Goal: Transaction & Acquisition: Obtain resource

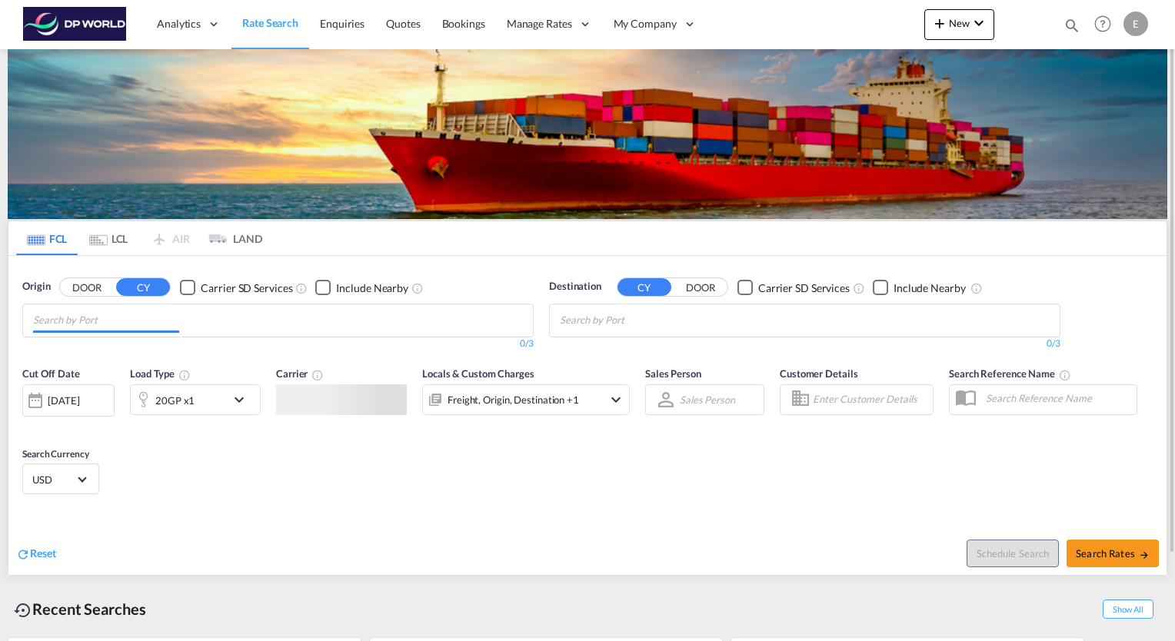
click at [94, 316] on input "Chips input." at bounding box center [106, 320] width 146 height 25
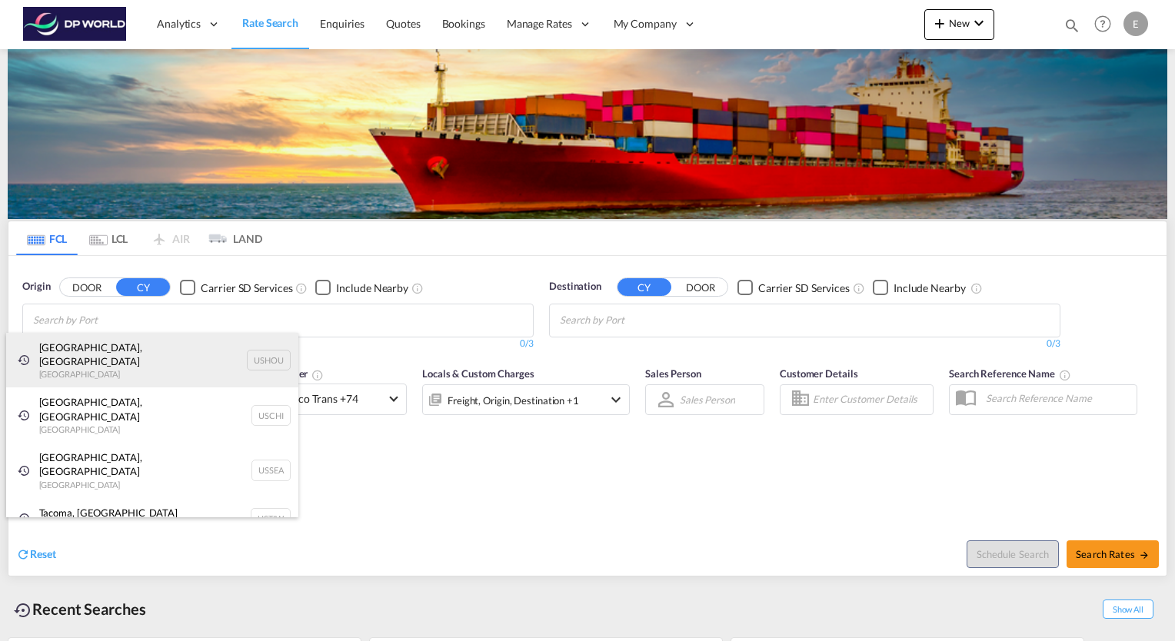
click at [82, 342] on div "[GEOGRAPHIC_DATA], [GEOGRAPHIC_DATA] [GEOGRAPHIC_DATA] USHOU" at bounding box center [152, 360] width 292 height 55
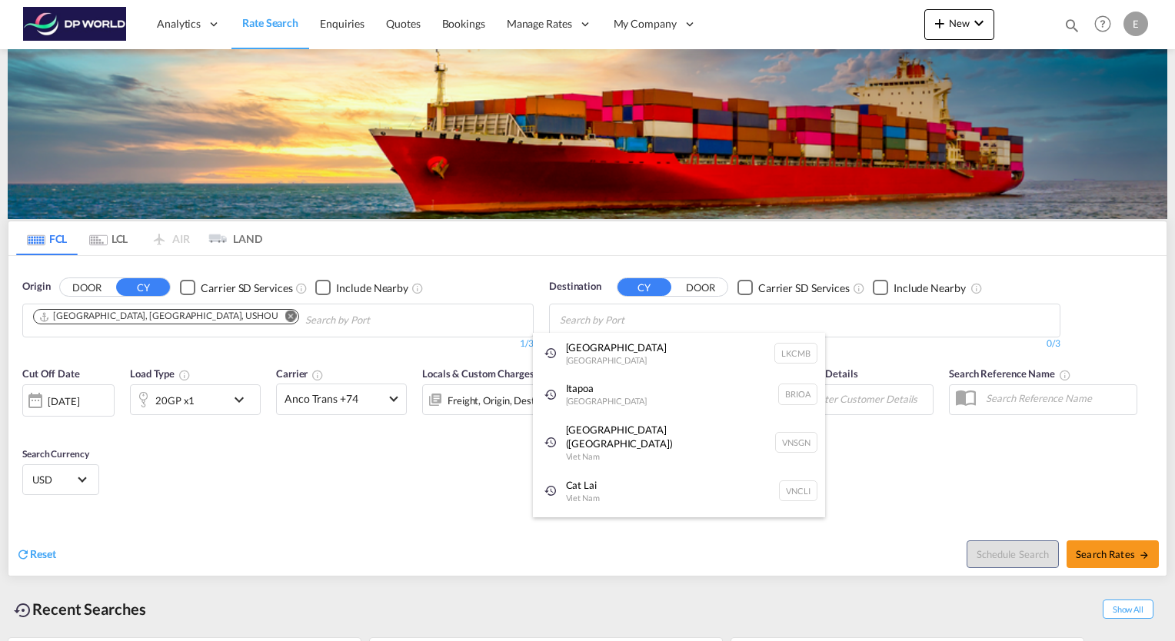
type input "u"
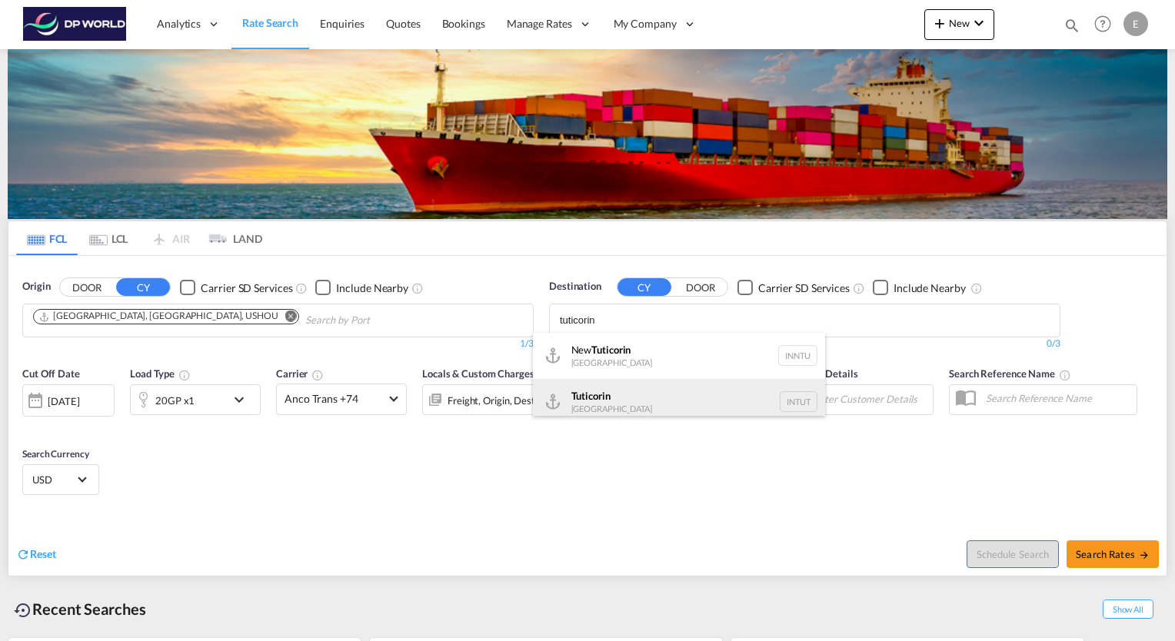
type input "tuticorin"
click at [627, 407] on div "Tuticorin [GEOGRAPHIC_DATA] INTUT" at bounding box center [679, 402] width 292 height 46
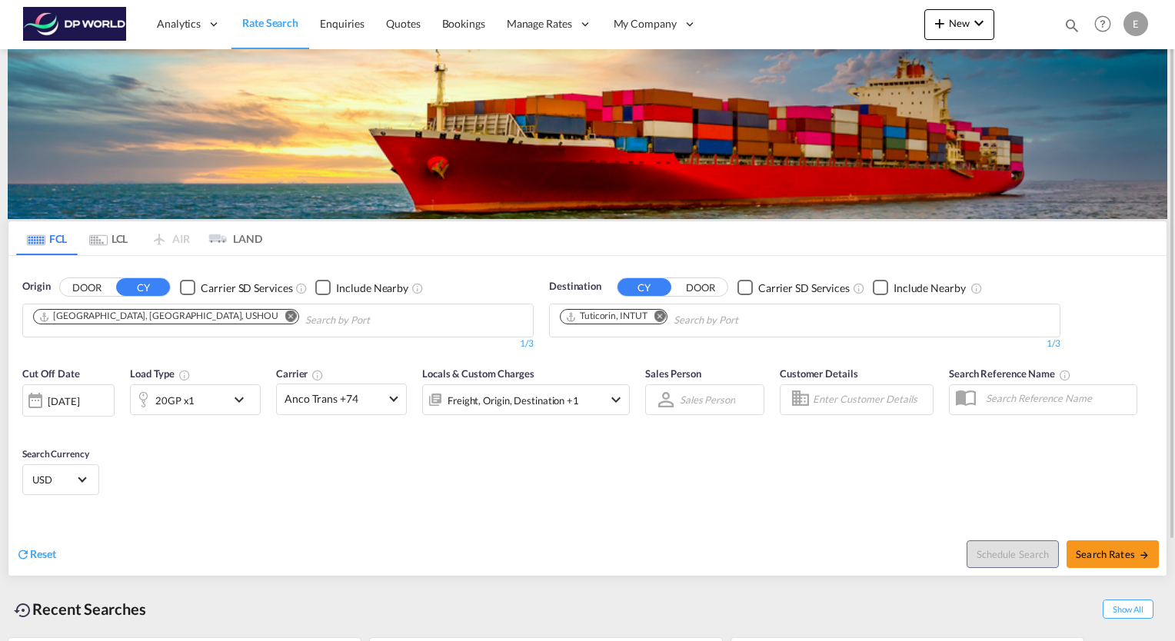
click at [240, 402] on md-icon "icon-chevron-down" at bounding box center [243, 400] width 26 height 18
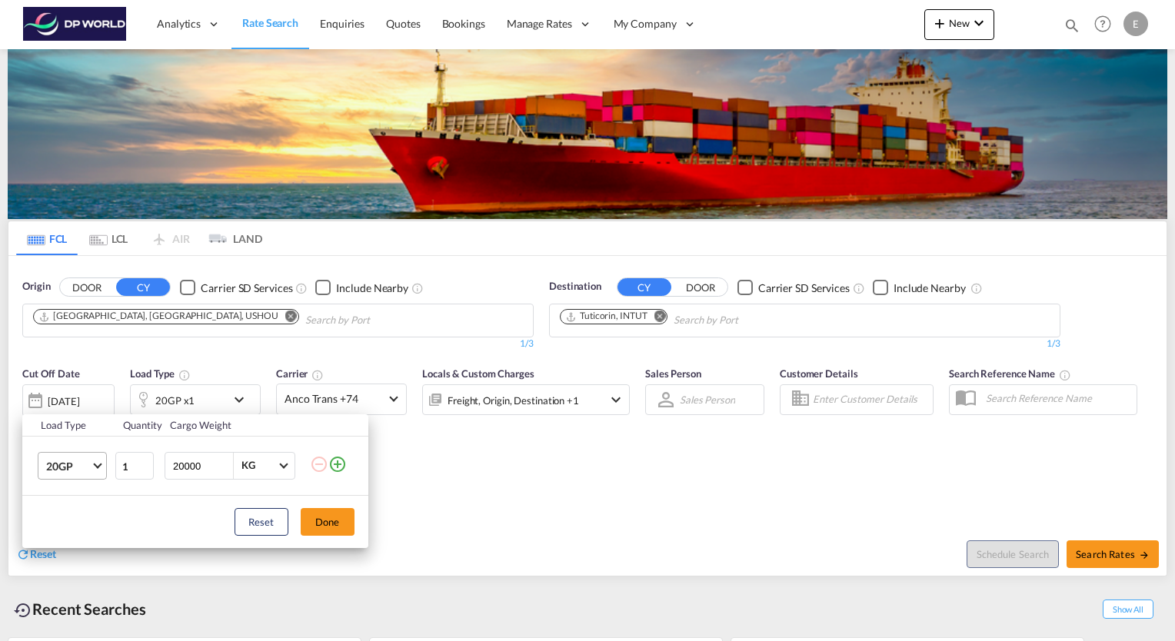
click at [102, 463] on md-select-value "20GP" at bounding box center [75, 466] width 61 height 26
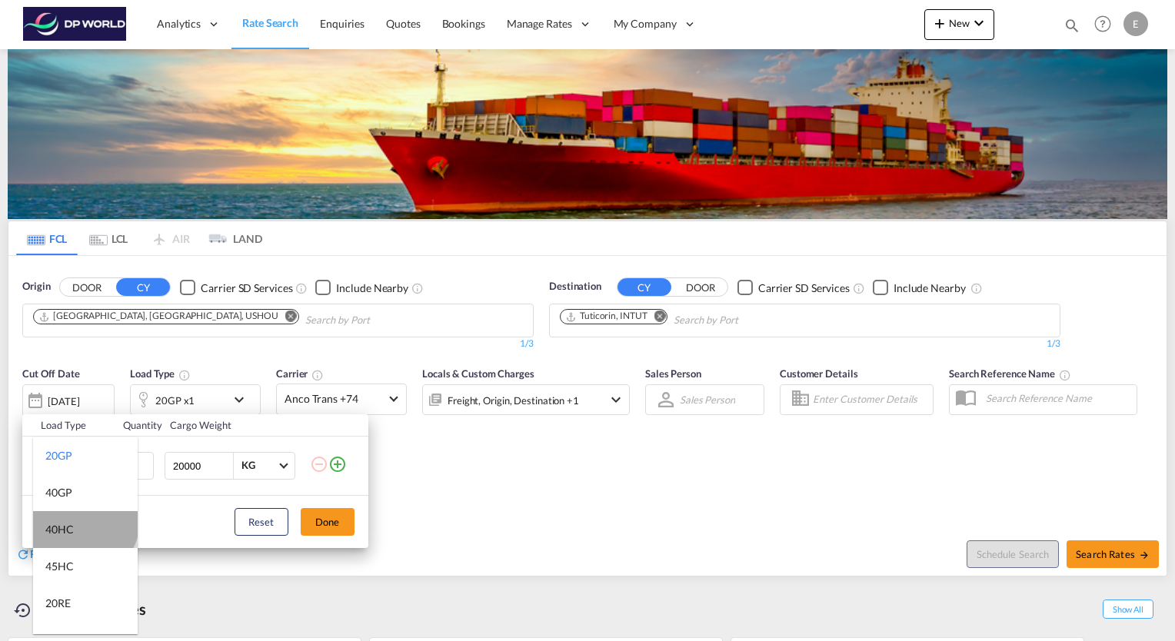
click at [83, 521] on md-option "40HC" at bounding box center [85, 529] width 105 height 37
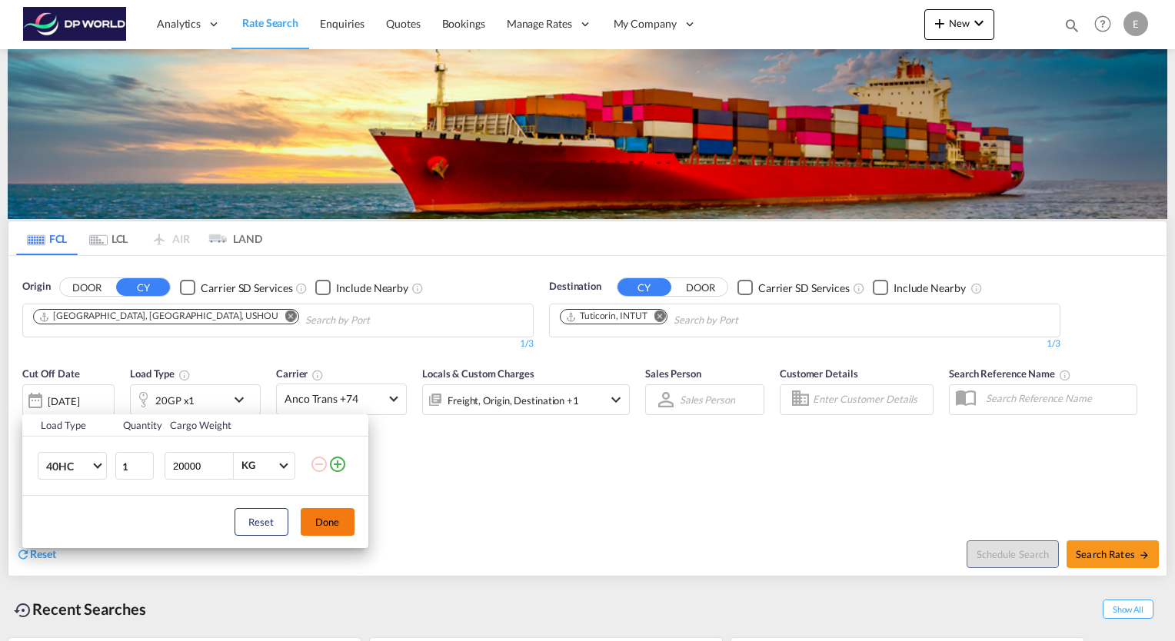
click at [338, 530] on button "Done" at bounding box center [328, 522] width 54 height 28
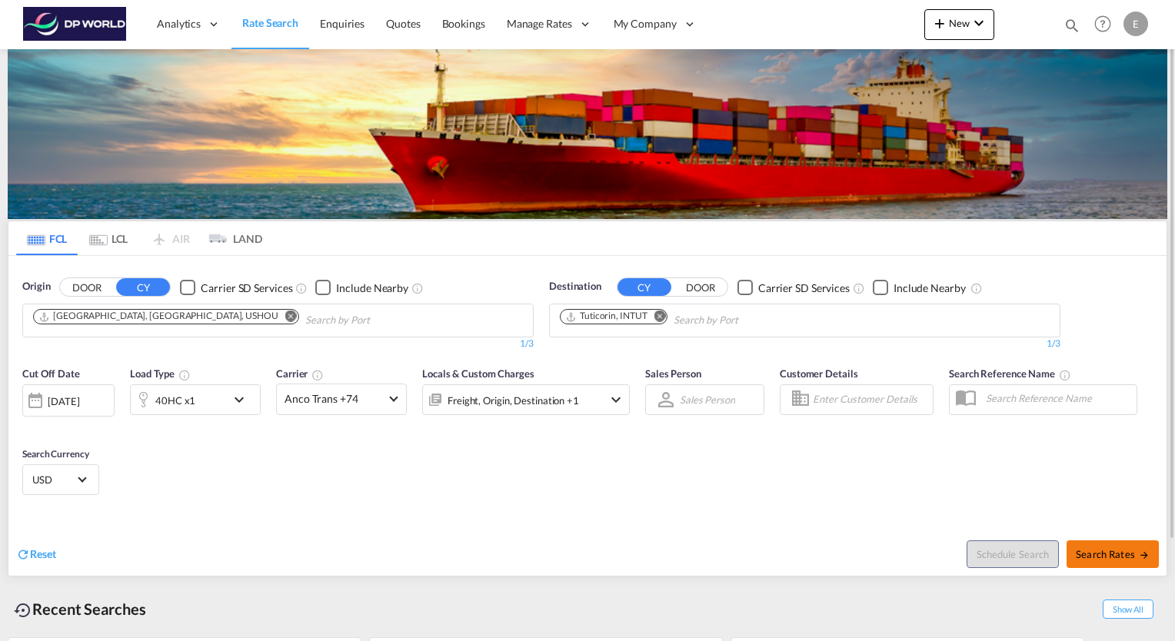
click at [1126, 552] on span "Search Rates" at bounding box center [1112, 554] width 74 height 12
type input "USHOU to INTUT / [DATE]"
click at [663, 317] on md-icon "Remove" at bounding box center [660, 317] width 12 height 12
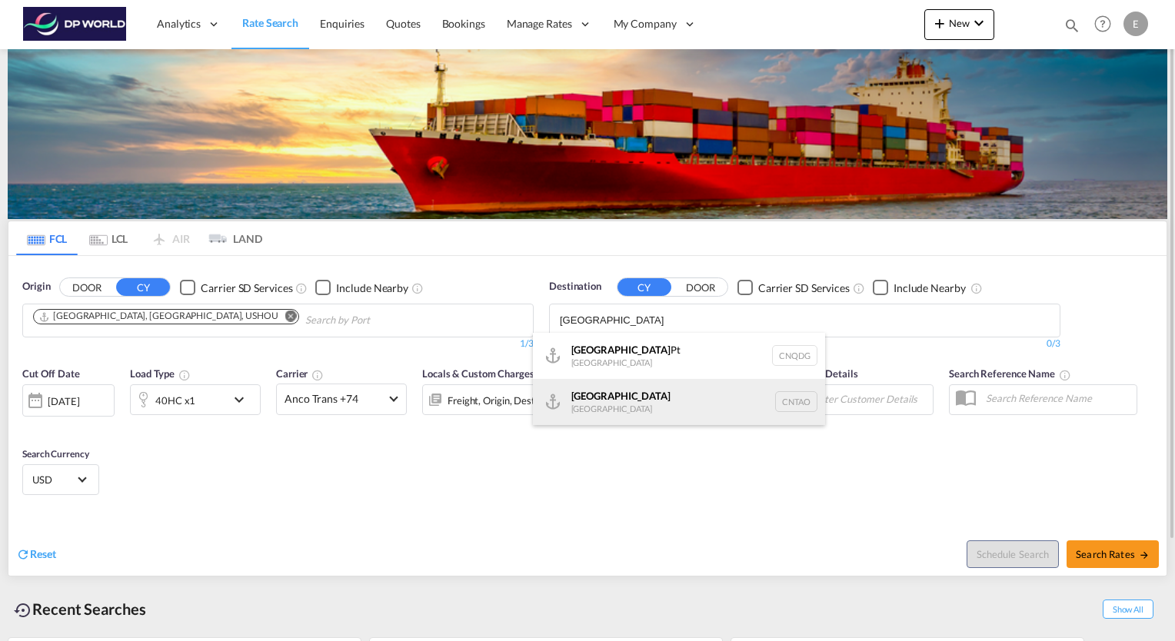
type input "[GEOGRAPHIC_DATA]"
click at [623, 396] on div "Qingdao [GEOGRAPHIC_DATA] [GEOGRAPHIC_DATA]" at bounding box center [679, 402] width 292 height 46
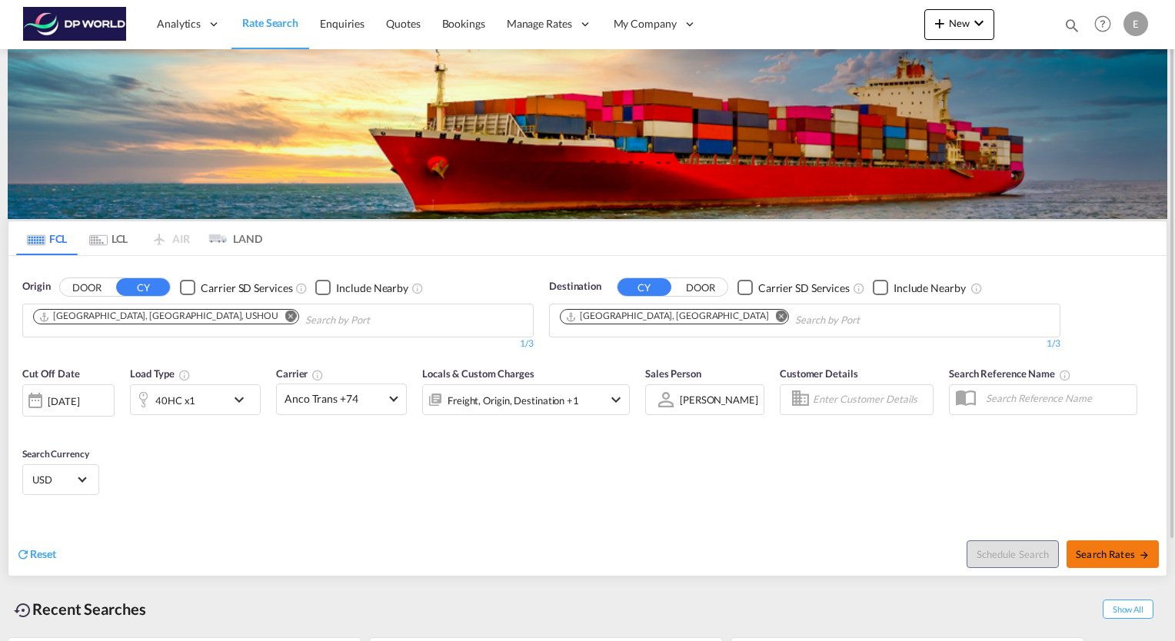
click at [1124, 548] on span "Search Rates" at bounding box center [1112, 554] width 74 height 12
type input "USHOU to CNTAO / 20 Aug 2025"
